Goal: Task Accomplishment & Management: Manage account settings

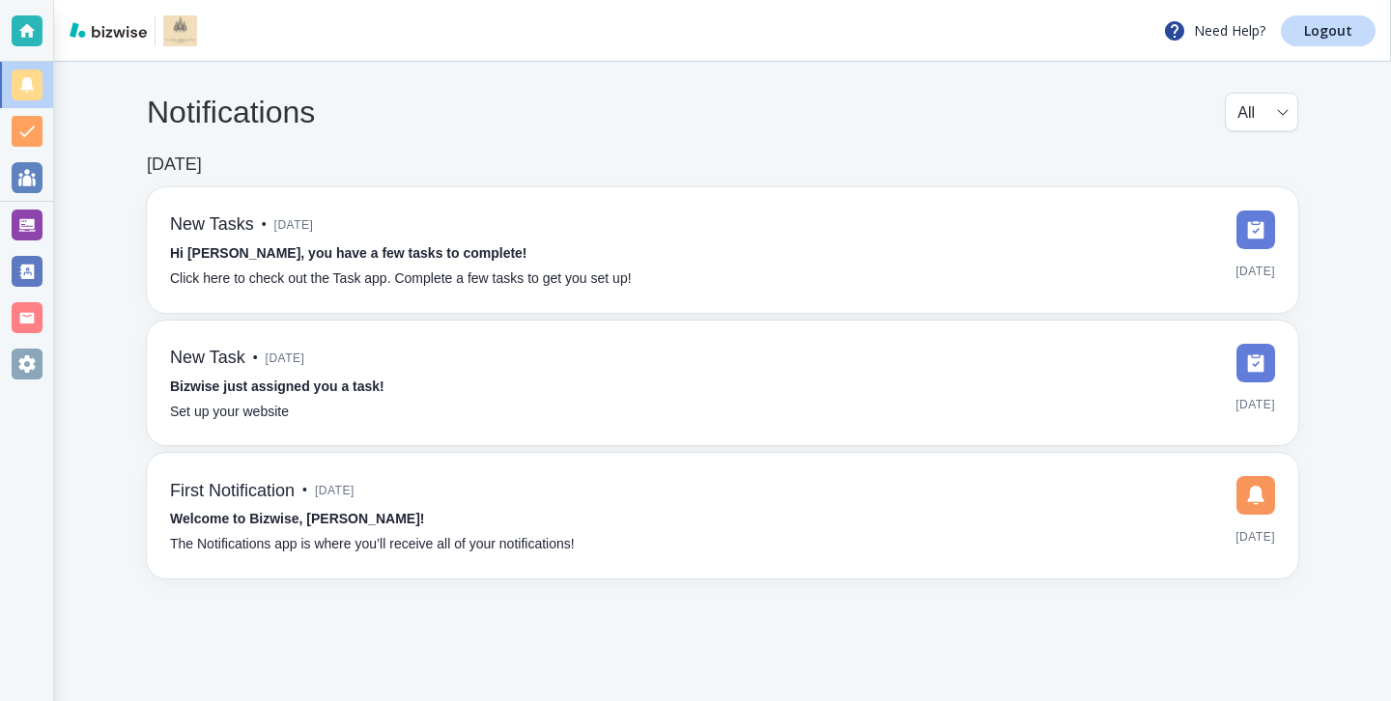
click at [47, 237] on div at bounding box center [26, 225] width 53 height 46
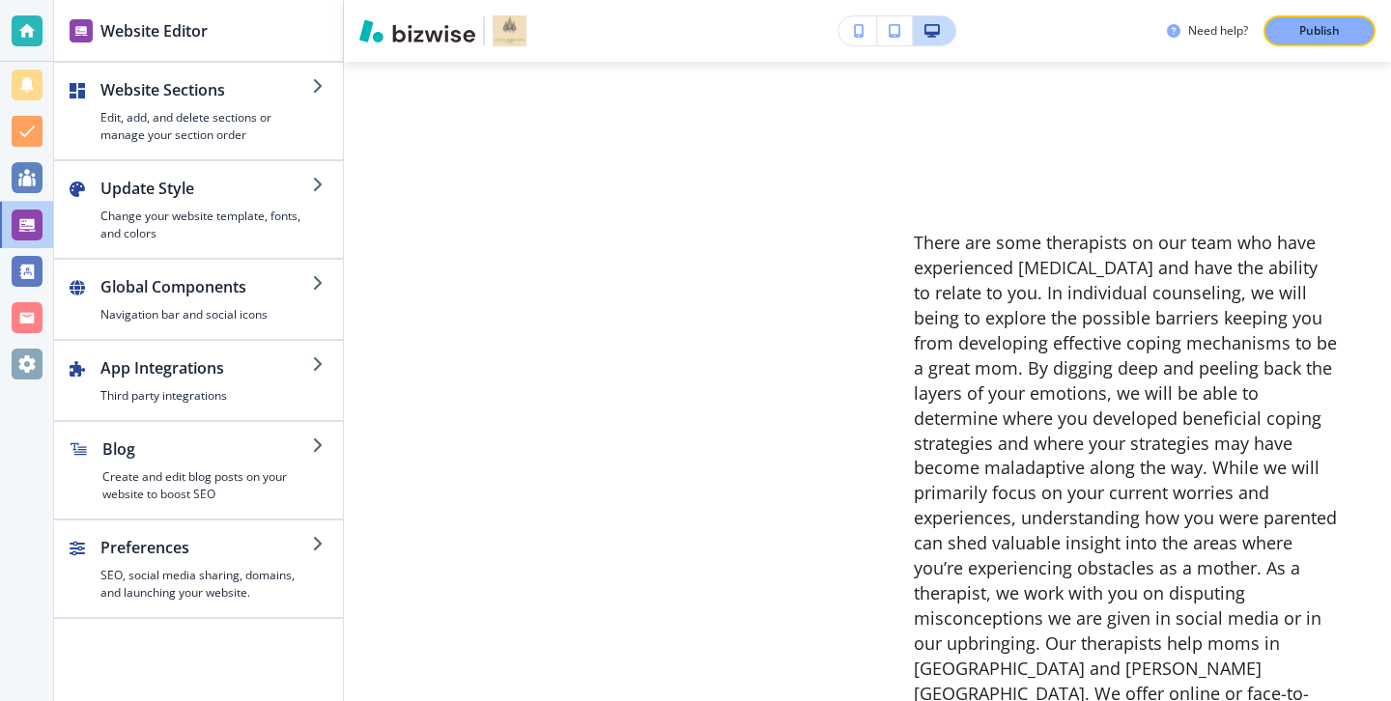
scroll to position [15157, 0]
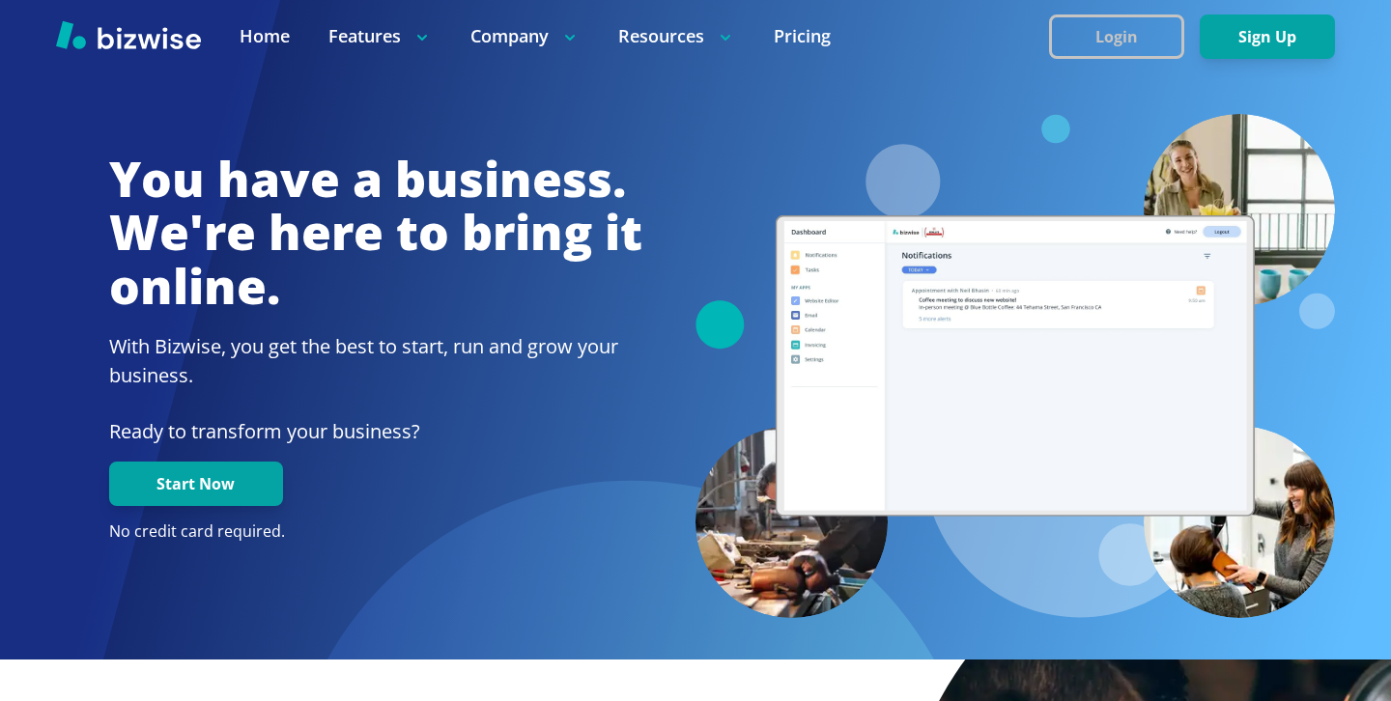
click at [1110, 14] on button "Login" at bounding box center [1116, 36] width 135 height 44
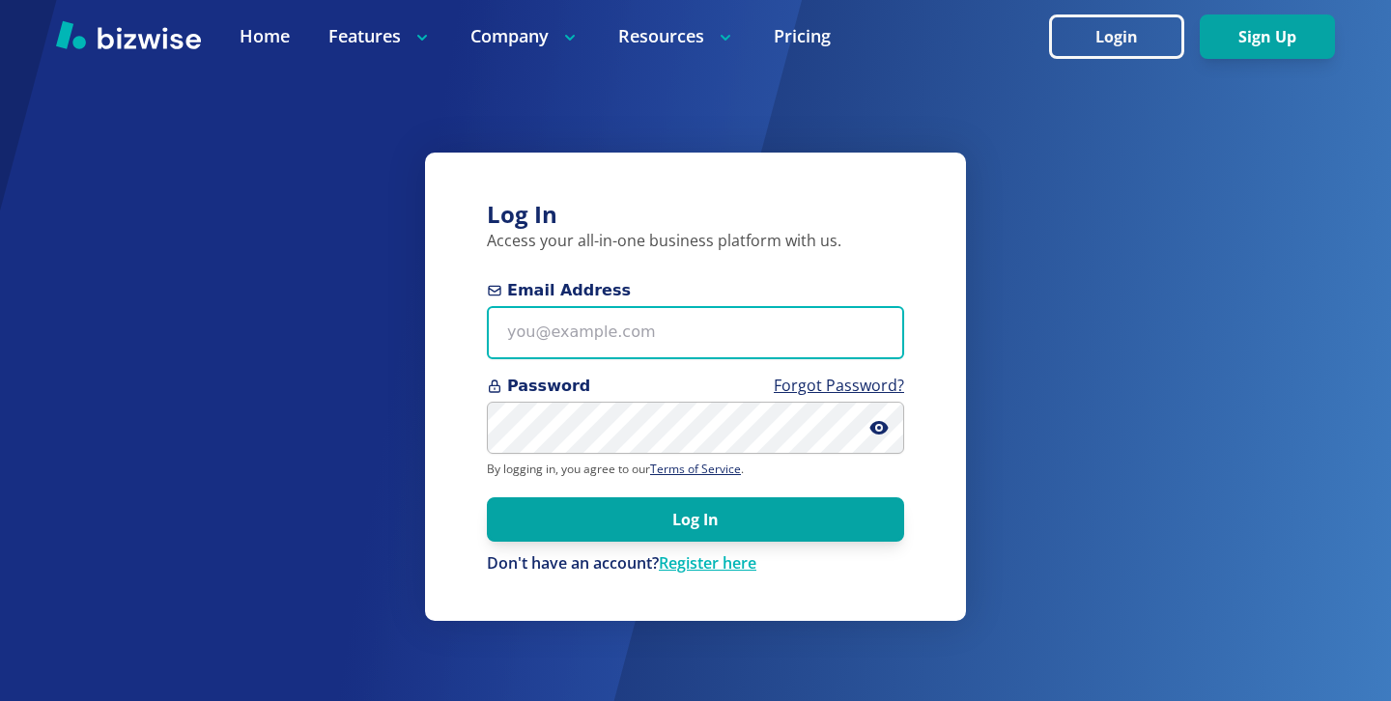
click at [701, 350] on input "Email Address" at bounding box center [695, 332] width 417 height 53
paste input "[EMAIL_ADDRESS][DOMAIN_NAME]"
type input "[EMAIL_ADDRESS][DOMAIN_NAME]"
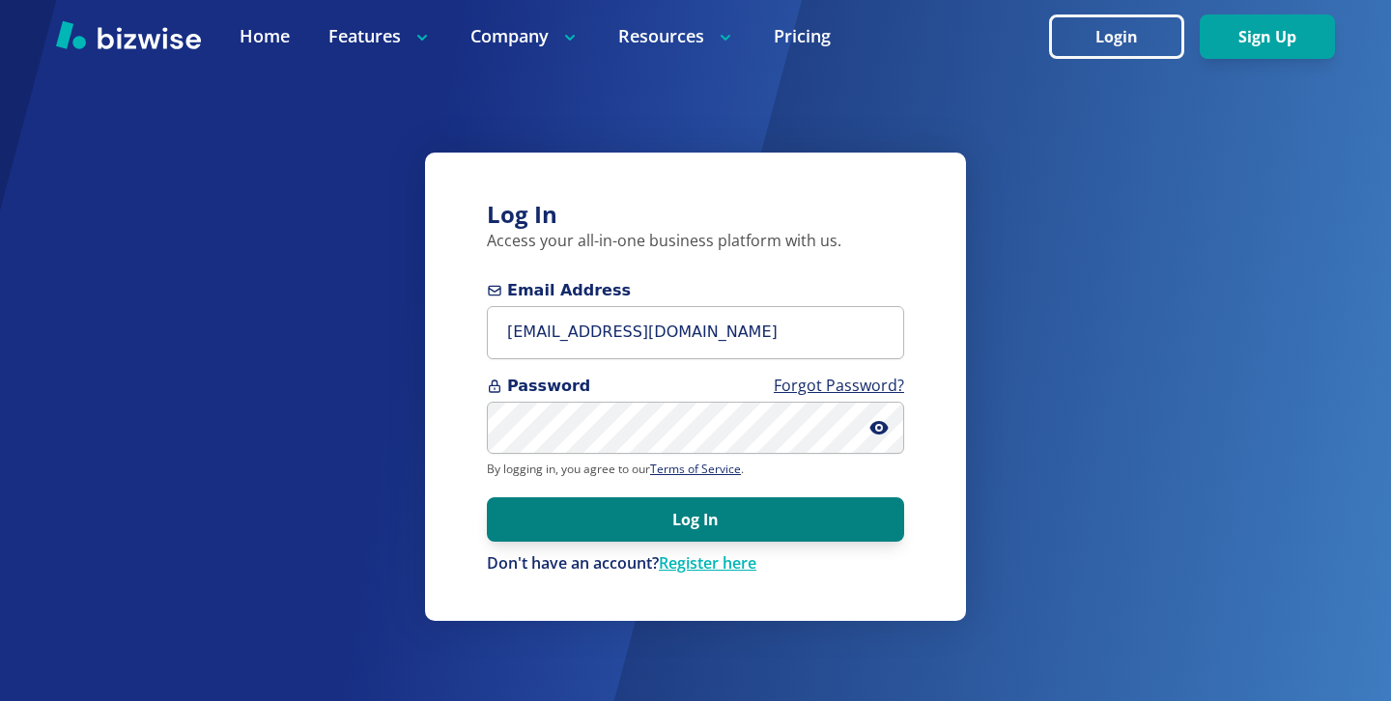
click at [788, 534] on button "Log In" at bounding box center [695, 520] width 417 height 44
